Goal: Task Accomplishment & Management: Manage account settings

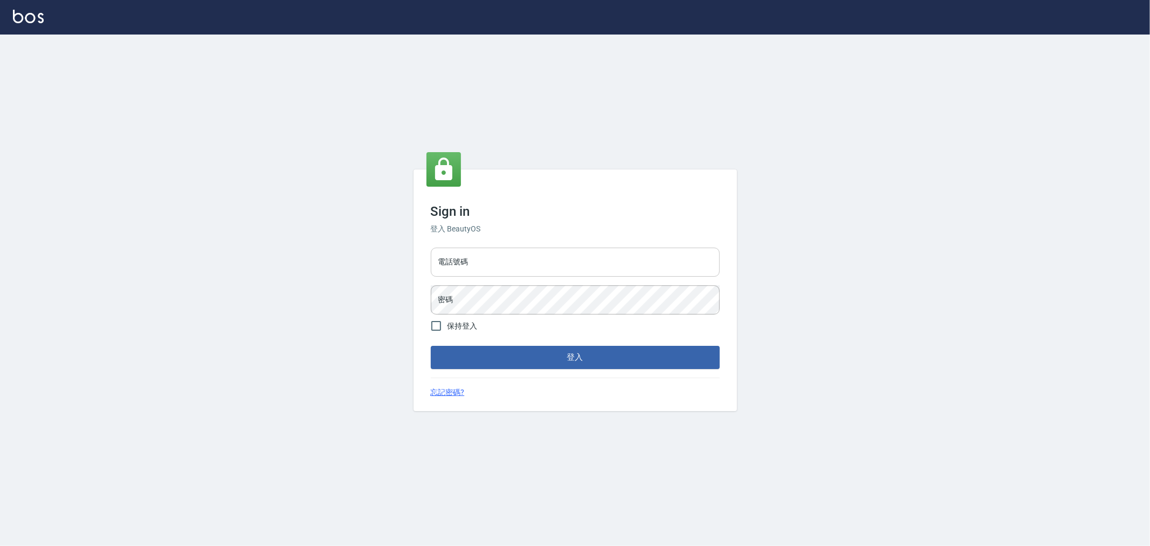
click at [524, 265] on input "電話號碼" at bounding box center [575, 262] width 289 height 29
type input "0955467459"
click at [431, 346] on button "登入" at bounding box center [575, 357] width 289 height 23
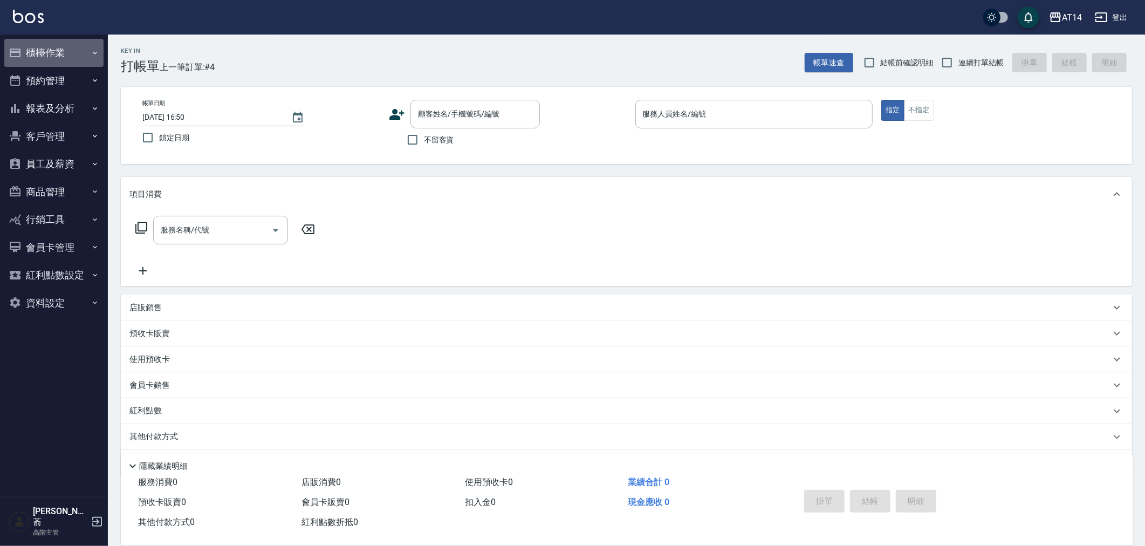
click at [49, 50] on button "櫃檯作業" at bounding box center [53, 53] width 99 height 28
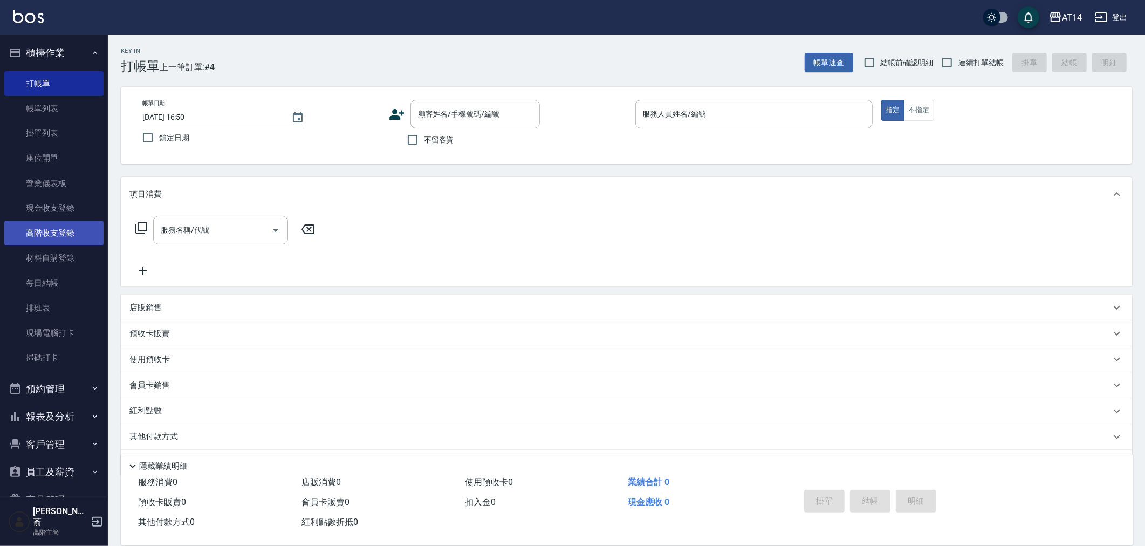
click at [52, 230] on link "高階收支登錄" at bounding box center [53, 233] width 99 height 25
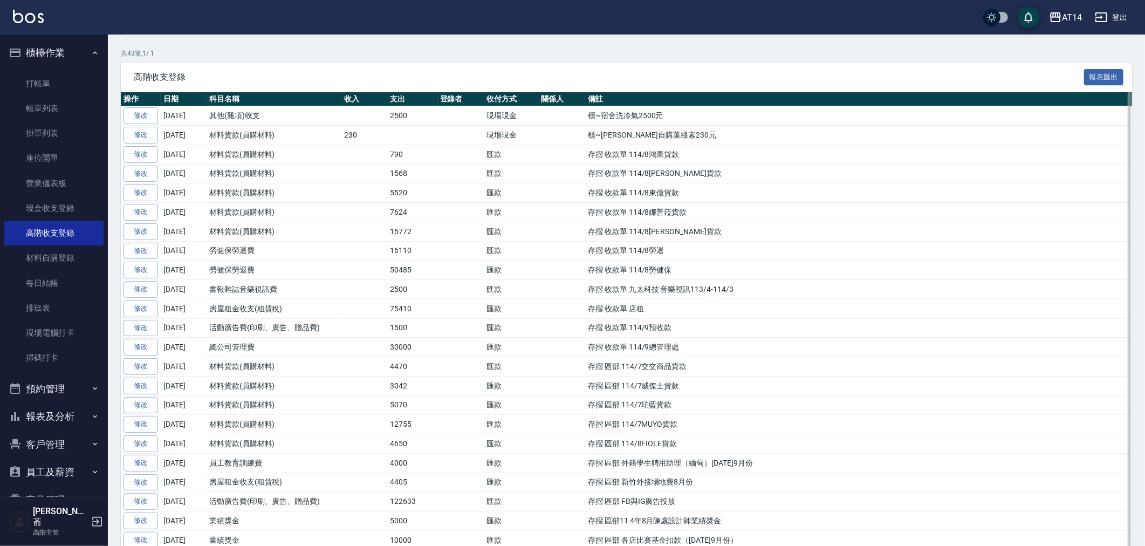
scroll to position [180, 0]
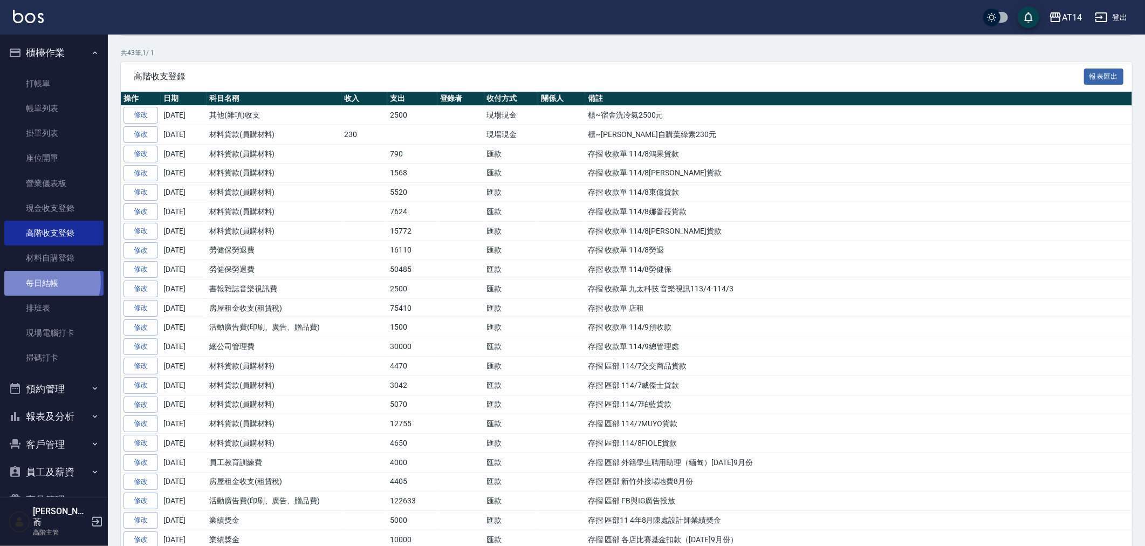
click at [44, 281] on link "每日結帳" at bounding box center [53, 283] width 99 height 25
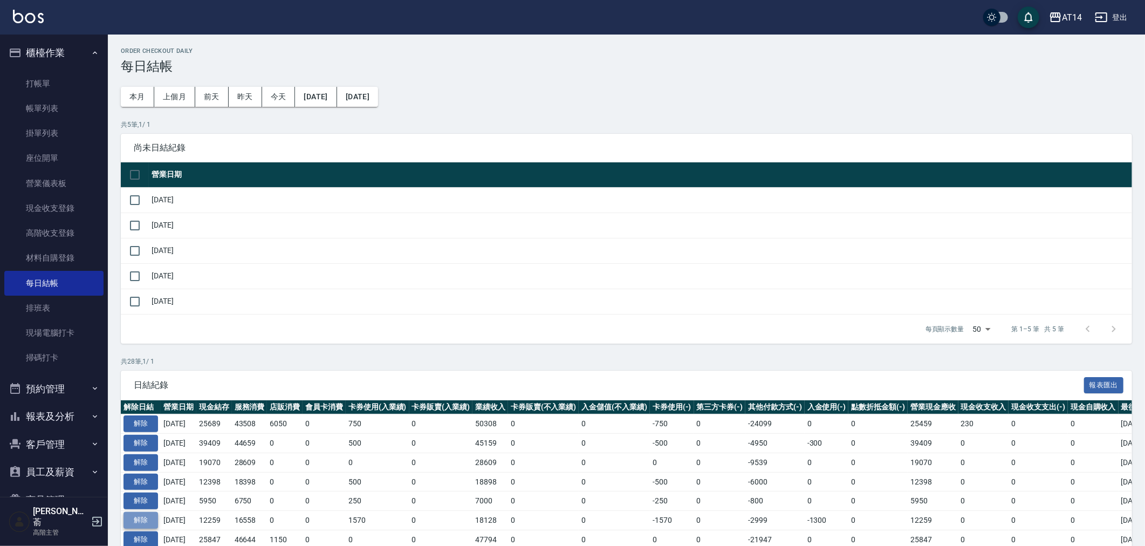
click at [142, 518] on button "解除" at bounding box center [141, 520] width 35 height 17
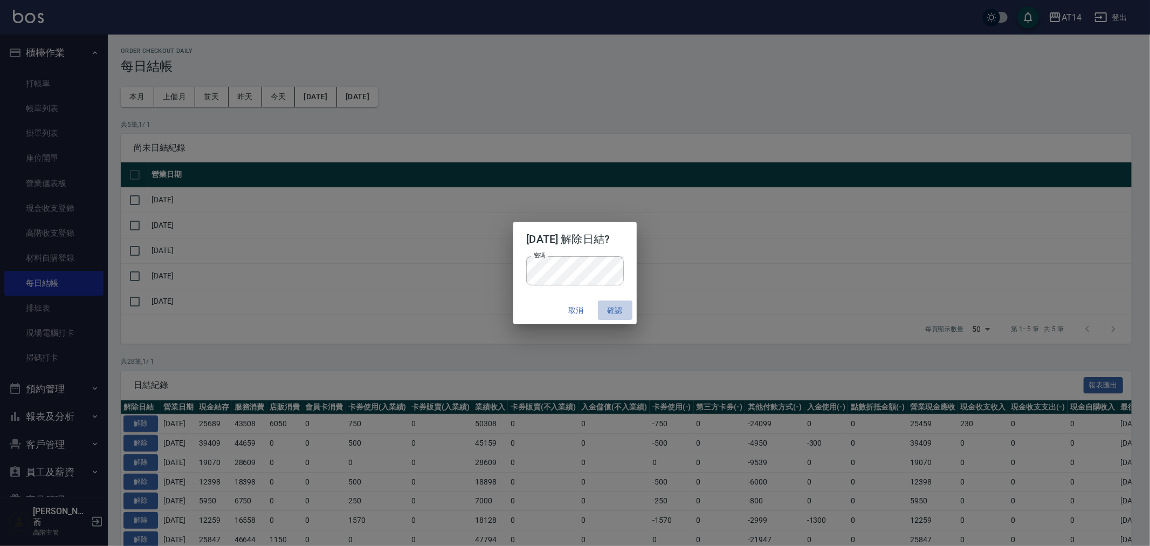
click at [615, 301] on button "確認" at bounding box center [615, 310] width 35 height 20
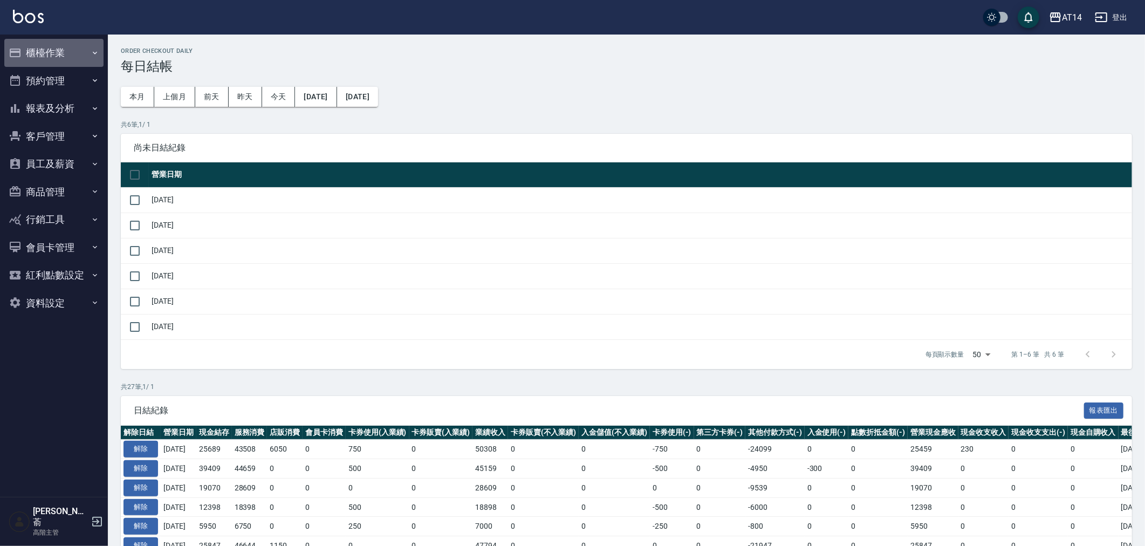
click at [51, 49] on button "櫃檯作業" at bounding box center [53, 53] width 99 height 28
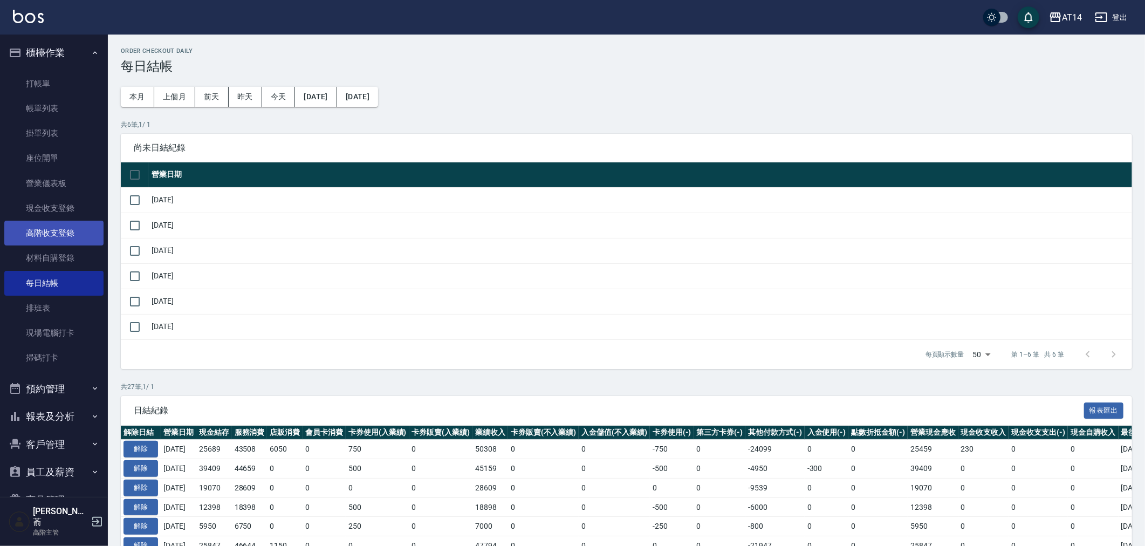
click at [55, 233] on link "高階收支登錄" at bounding box center [53, 233] width 99 height 25
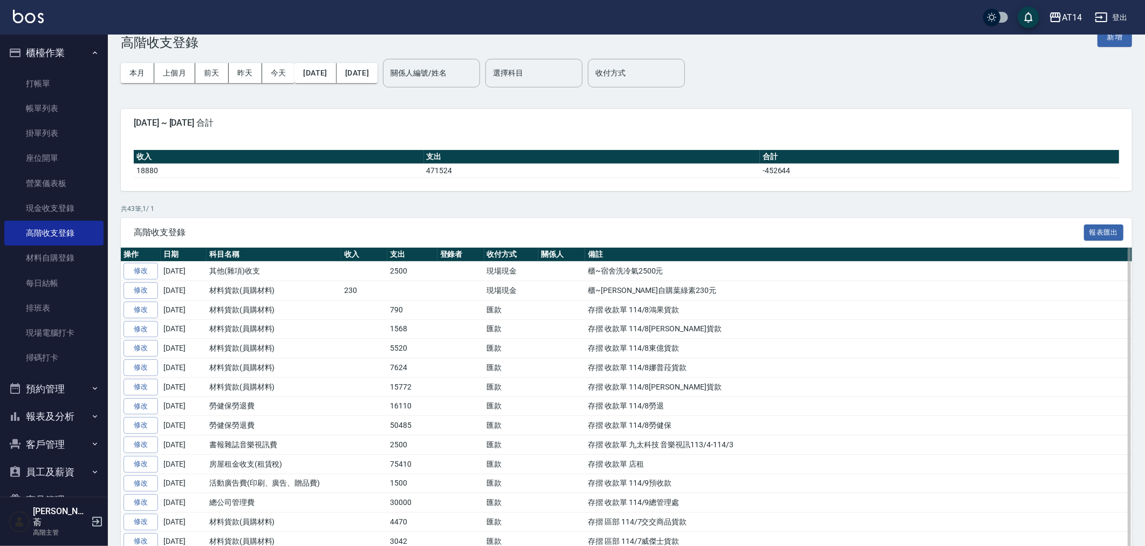
scroll to position [239, 0]
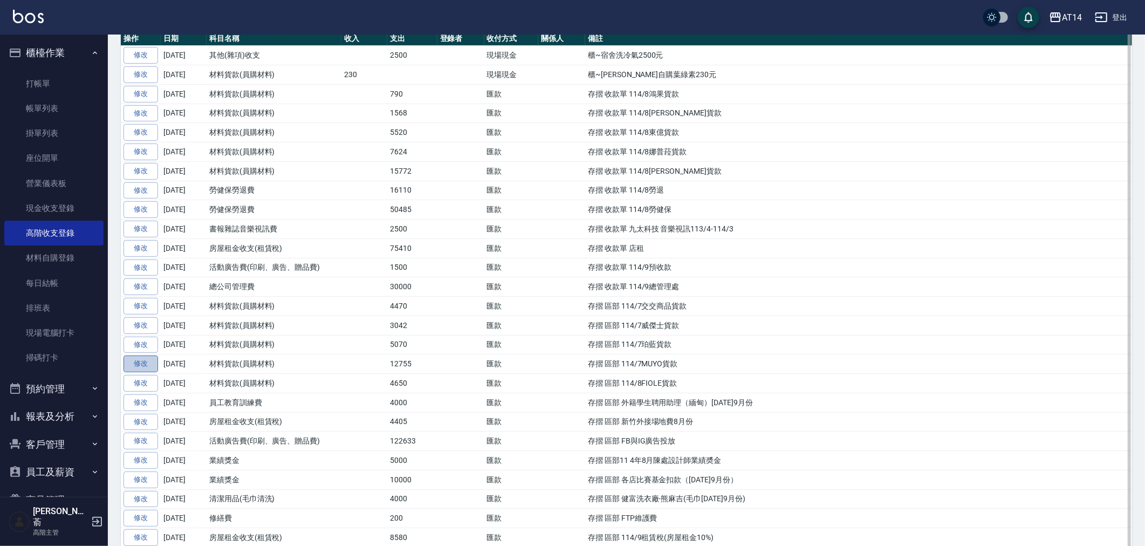
click at [133, 367] on link "修改" at bounding box center [141, 363] width 35 height 17
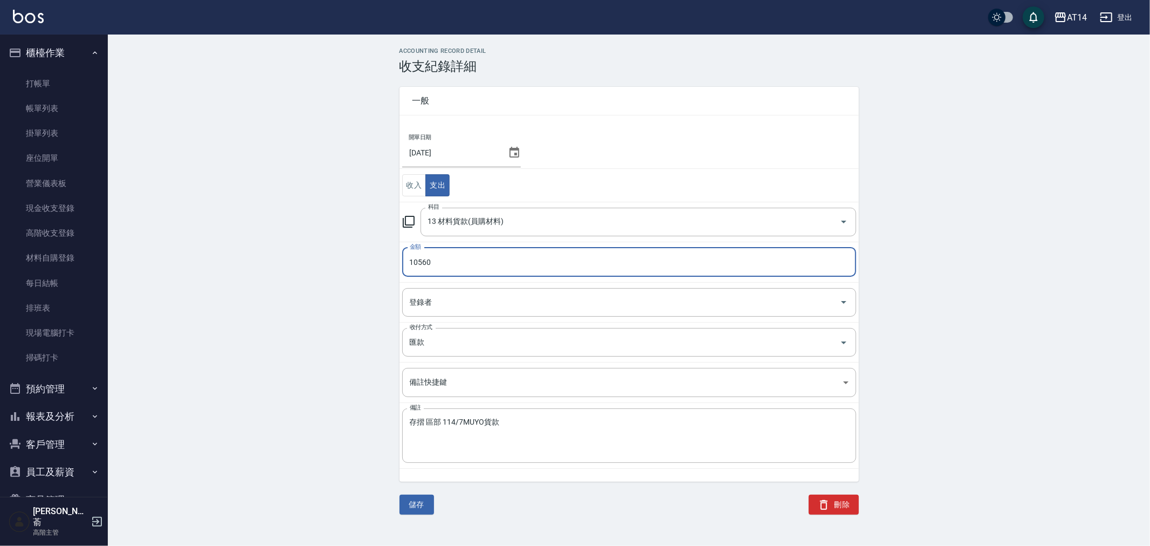
type input "10560"
click at [317, 338] on div "ACCOUNTING RECORD DETAIL 收支紀錄詳細 一般 開單日期 2025/09/15 收入 支出 科目 13 材料貨款(員購材料) 科目 金額…" at bounding box center [629, 287] width 1043 height 480
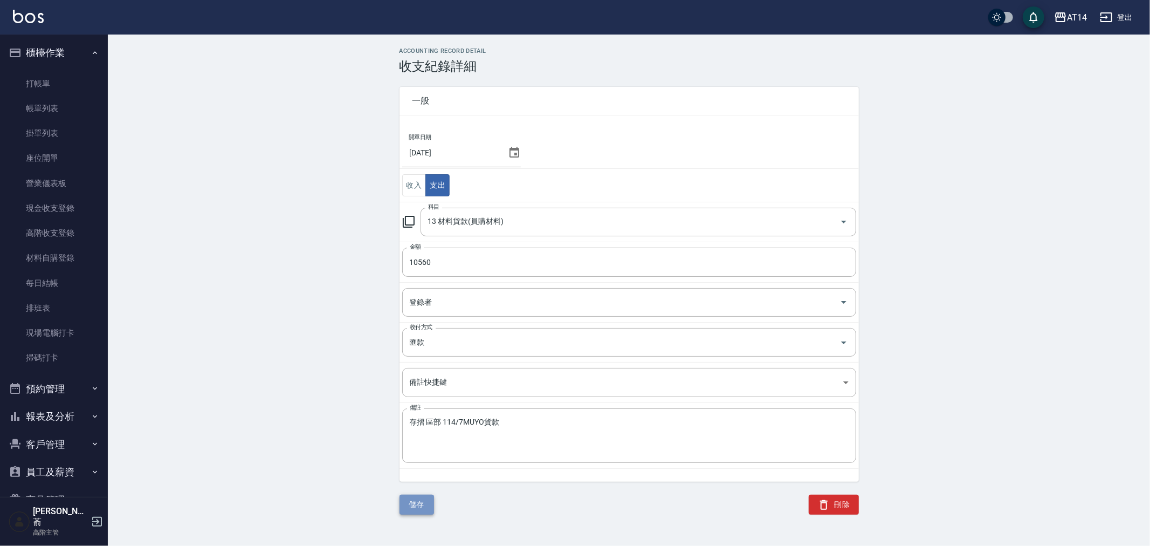
click at [415, 509] on button "儲存" at bounding box center [417, 505] width 35 height 20
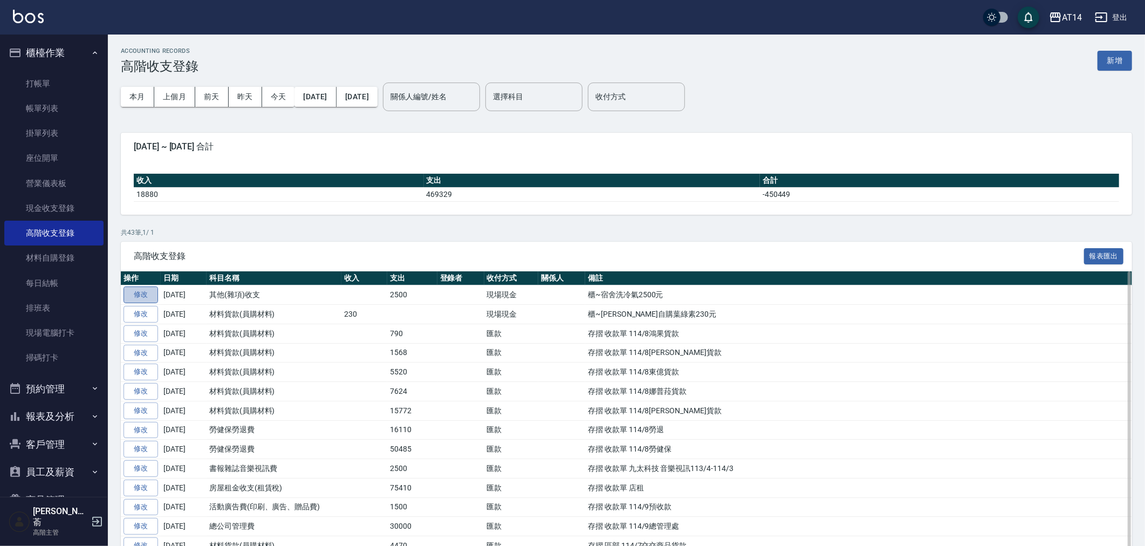
click at [143, 293] on link "修改" at bounding box center [141, 294] width 35 height 17
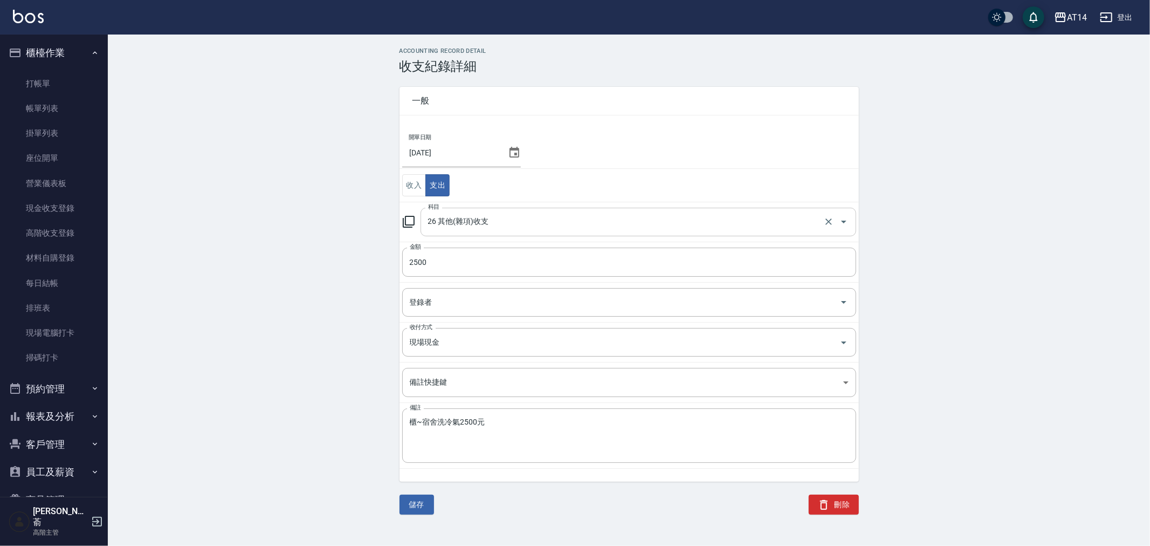
click at [489, 224] on input "26 其他(雜項)收支" at bounding box center [624, 222] width 396 height 19
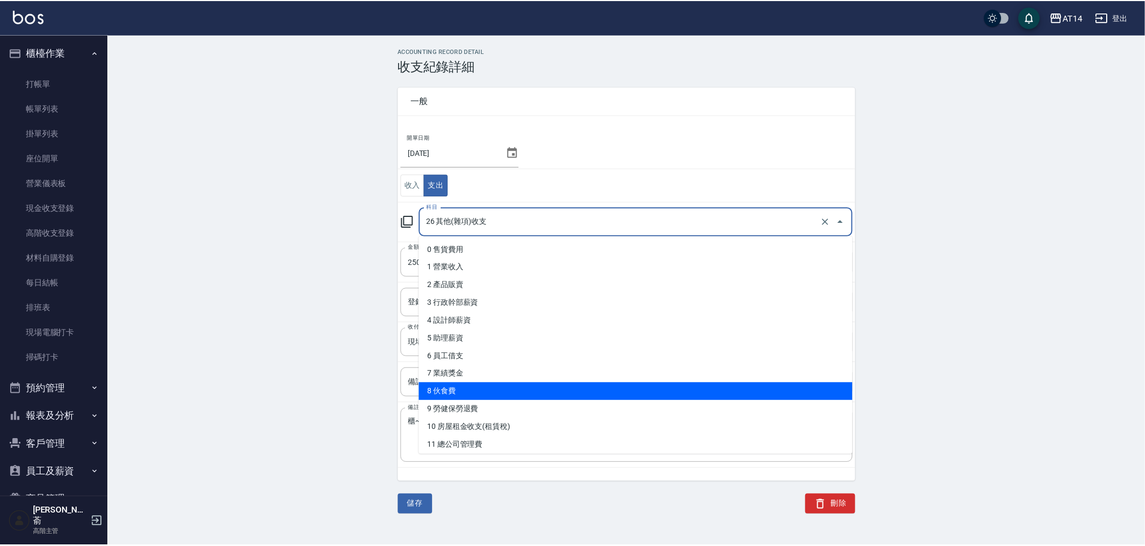
scroll to position [120, 0]
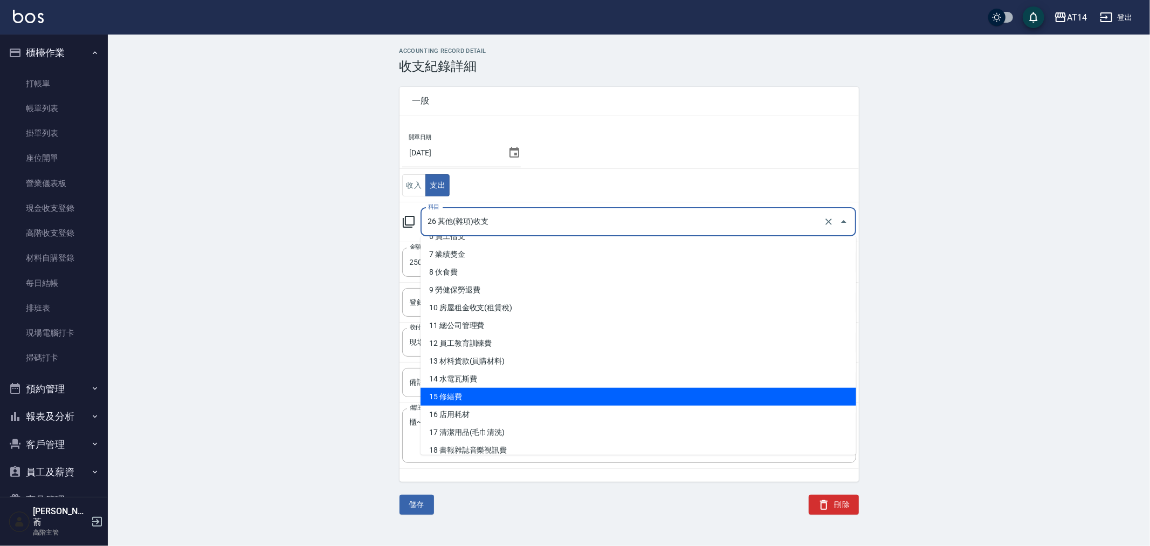
click at [498, 389] on li "15 修繕費" at bounding box center [639, 397] width 436 height 18
type input "15 修繕費"
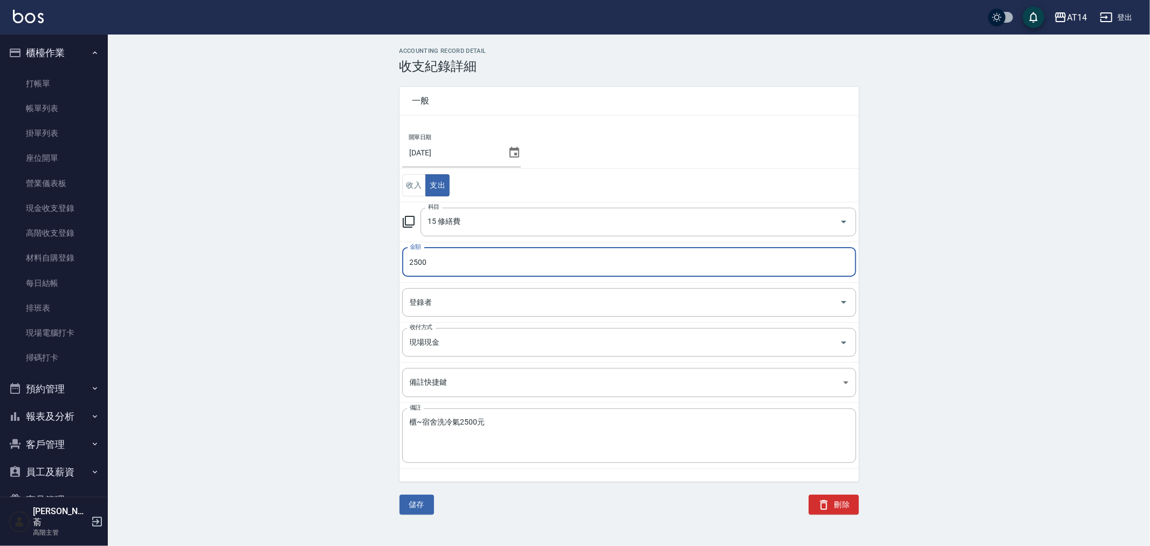
click at [290, 322] on div "ACCOUNTING RECORD DETAIL 收支紀錄詳細 一般 開單日期 2025/09/24 收入 支出 科目 15 修繕費 科目 金額 2500 金…" at bounding box center [629, 287] width 1043 height 480
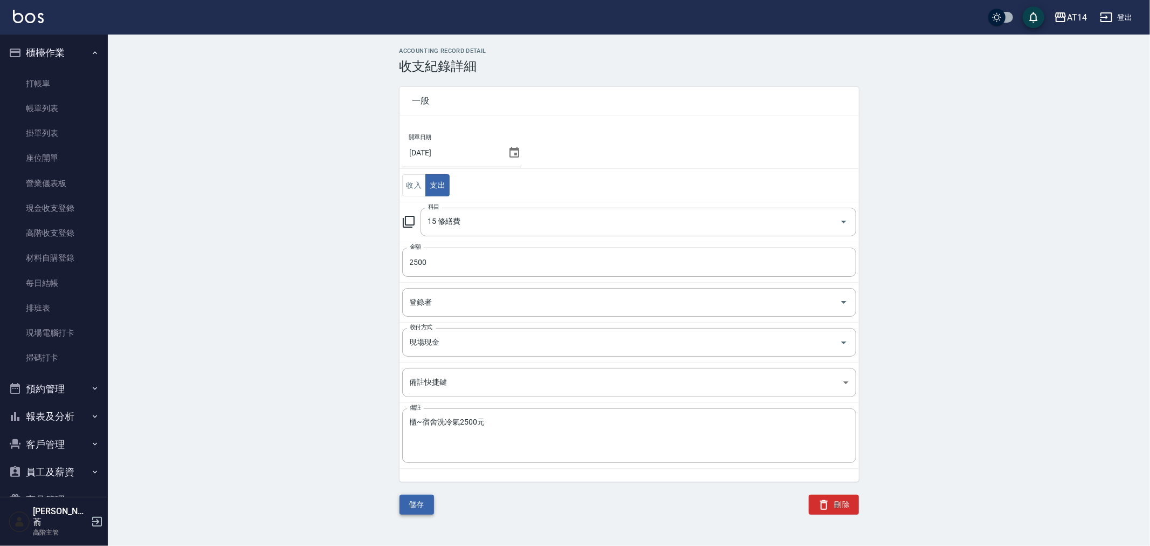
click at [419, 499] on button "儲存" at bounding box center [417, 505] width 35 height 20
